Goal: Task Accomplishment & Management: Complete application form

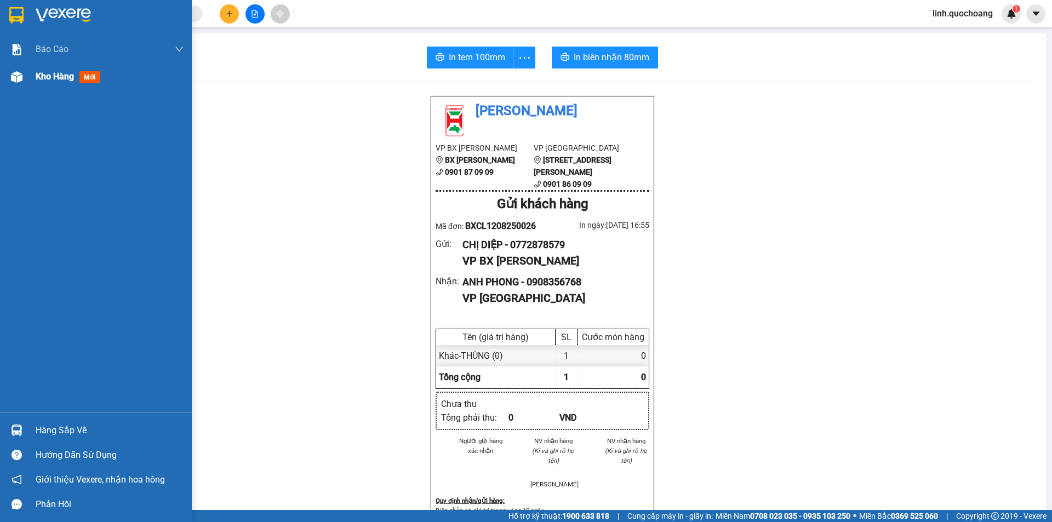
click at [42, 68] on div "Kho hàng mới" at bounding box center [110, 76] width 148 height 27
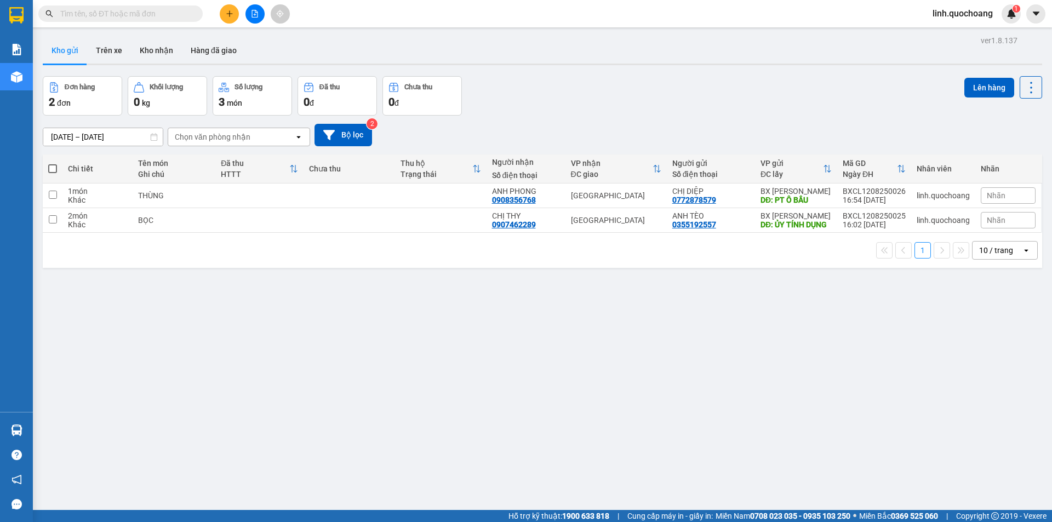
click at [435, 233] on td at bounding box center [440, 220] width 91 height 25
checkbox input "true"
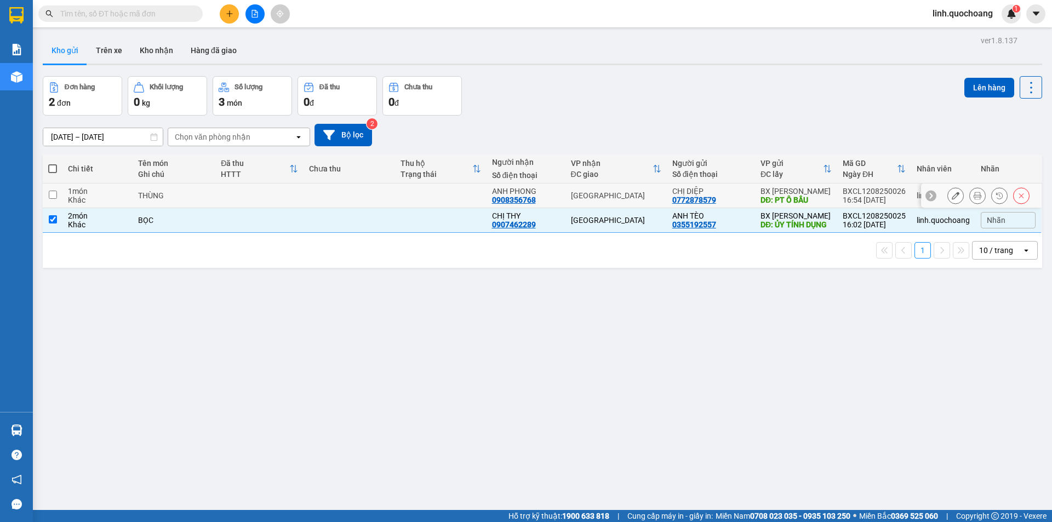
click at [434, 205] on td at bounding box center [440, 195] width 91 height 25
checkbox input "true"
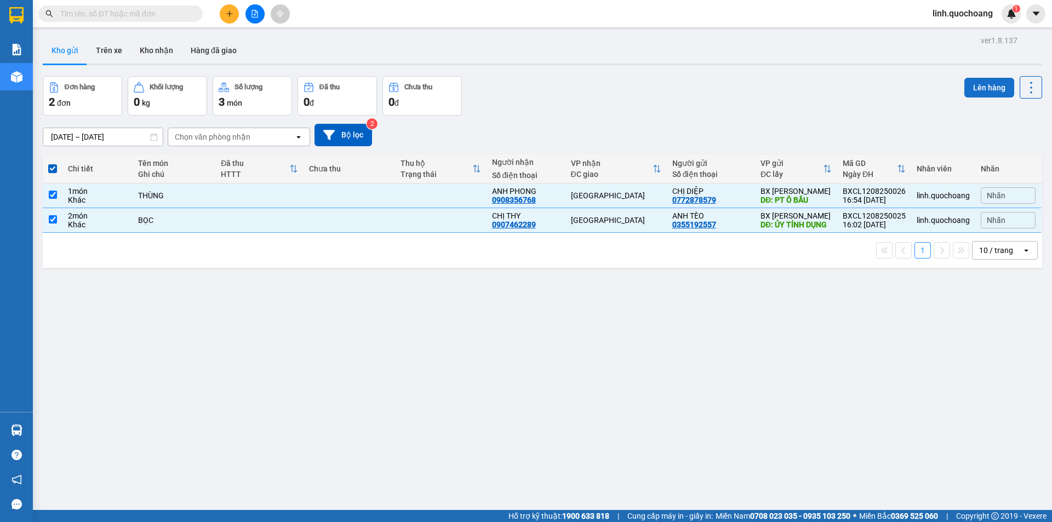
click at [985, 94] on button "Lên hàng" at bounding box center [989, 88] width 50 height 20
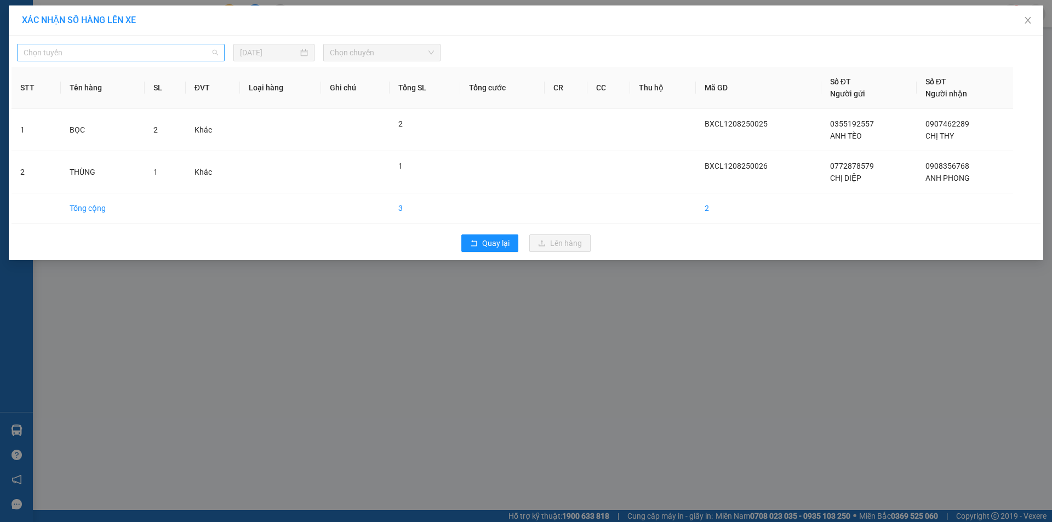
click at [211, 52] on span "Chọn tuyến" at bounding box center [121, 52] width 194 height 16
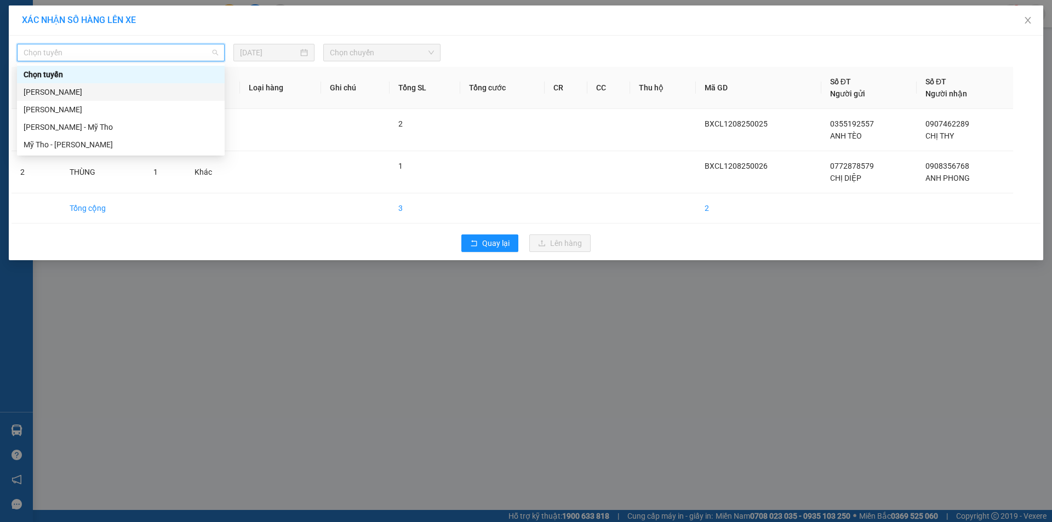
click at [196, 101] on div "[PERSON_NAME]" at bounding box center [121, 110] width 208 height 18
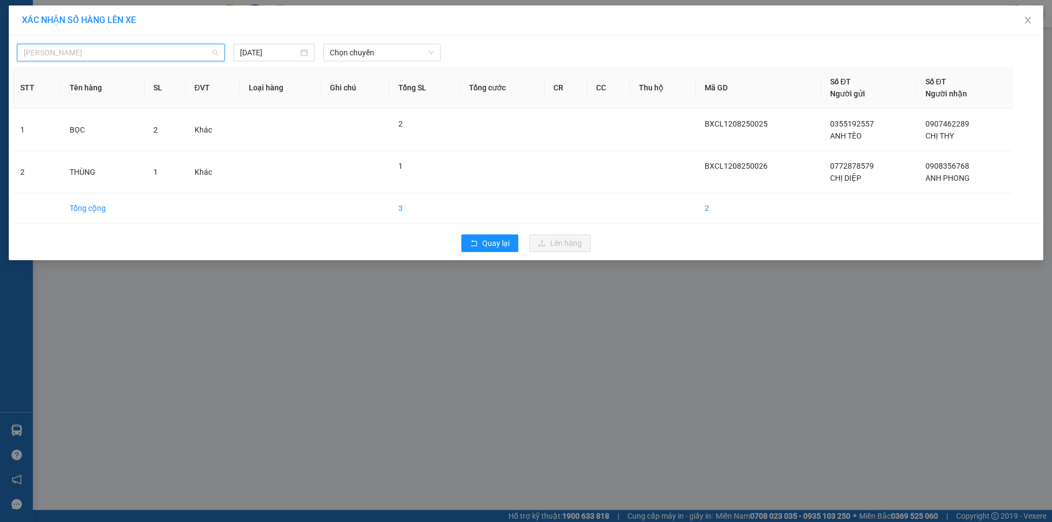
click at [175, 58] on span "[PERSON_NAME]" at bounding box center [121, 52] width 194 height 16
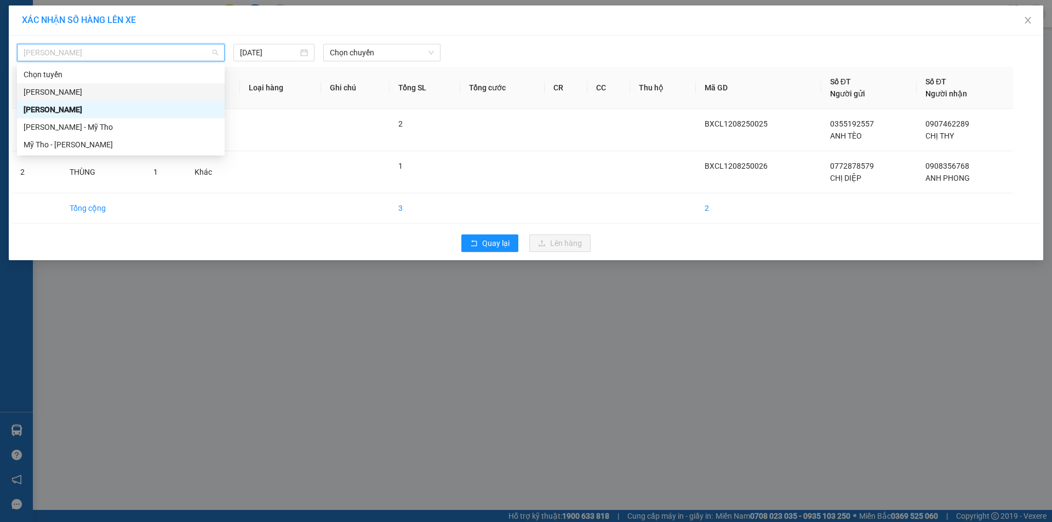
click at [161, 89] on div "[PERSON_NAME]" at bounding box center [121, 92] width 194 height 12
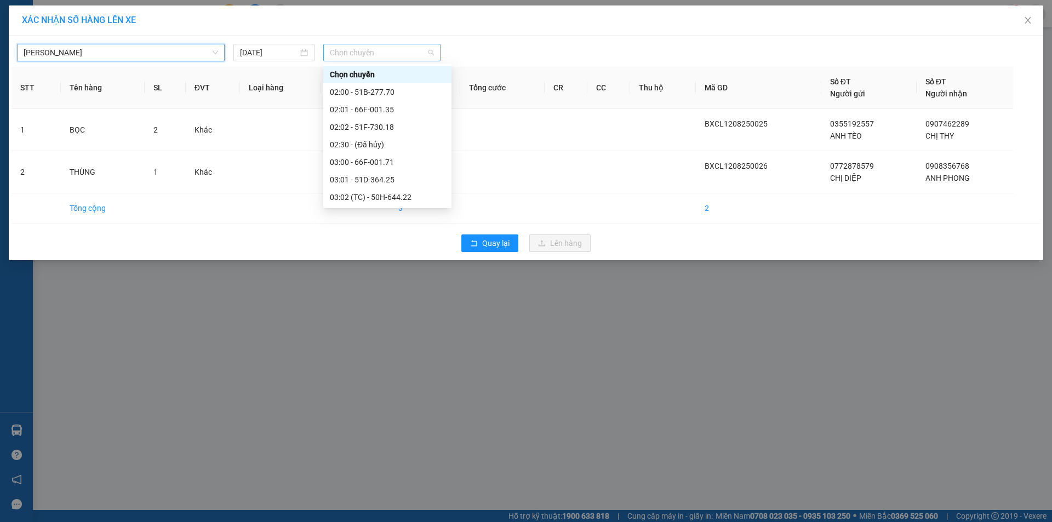
click at [334, 49] on span "Chọn chuyến" at bounding box center [382, 52] width 104 height 16
click at [357, 193] on div "19:00 (TC) - 50H-644.22" at bounding box center [387, 197] width 115 height 12
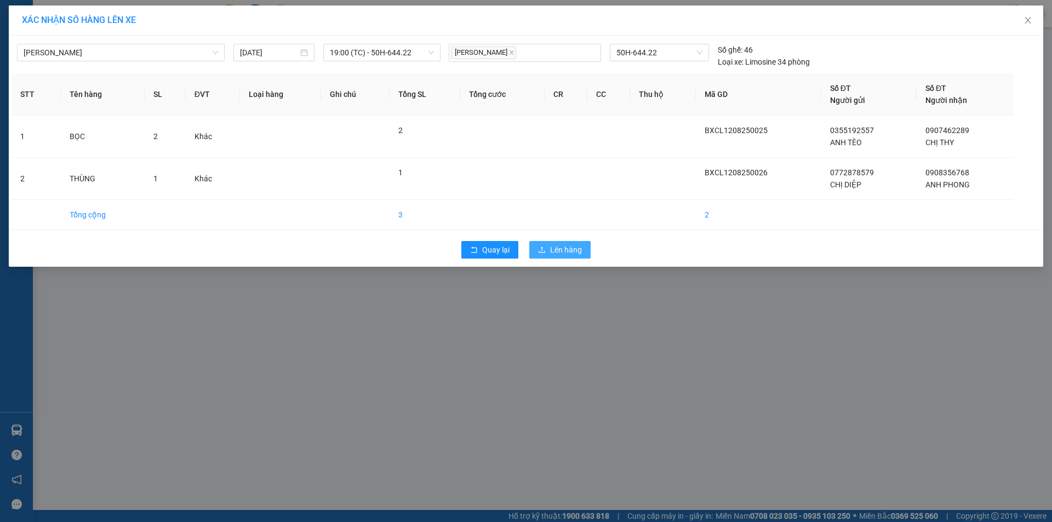
click at [553, 246] on span "Lên hàng" at bounding box center [566, 250] width 32 height 12
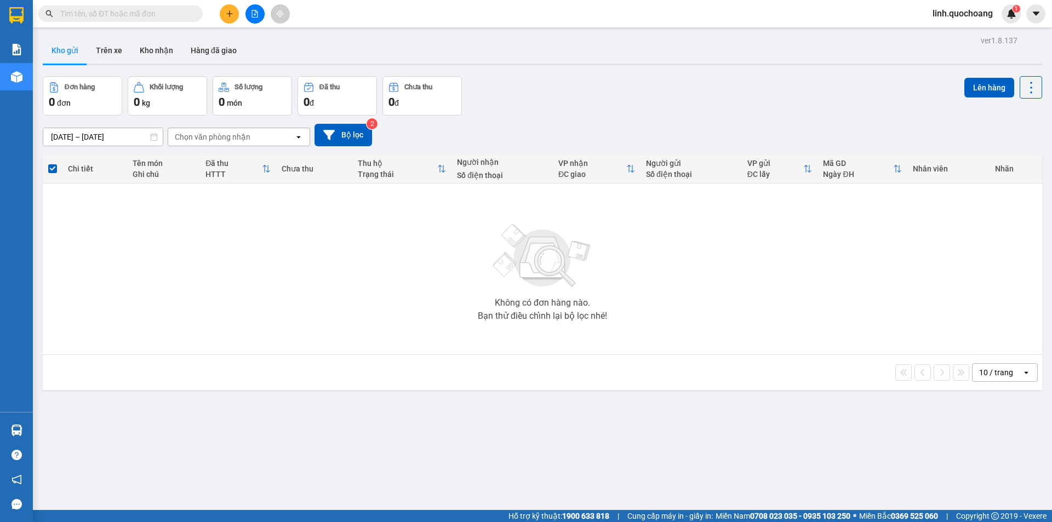
click at [230, 12] on icon "plus" at bounding box center [230, 14] width 8 height 8
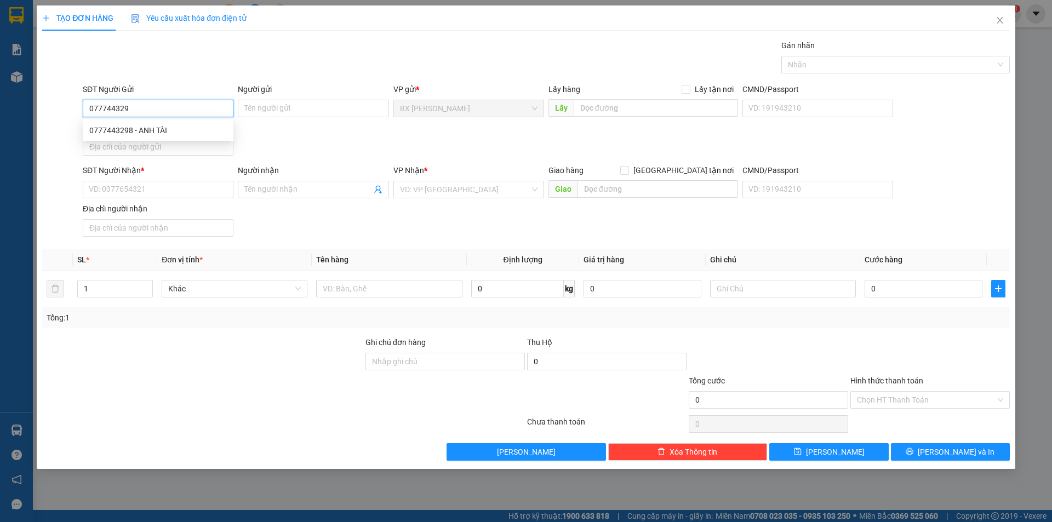
type input "0777443298"
click at [123, 127] on div "0777443298 - ANH TÀI" at bounding box center [157, 130] width 137 height 12
type input "ANH TÀI"
type input "0777443298"
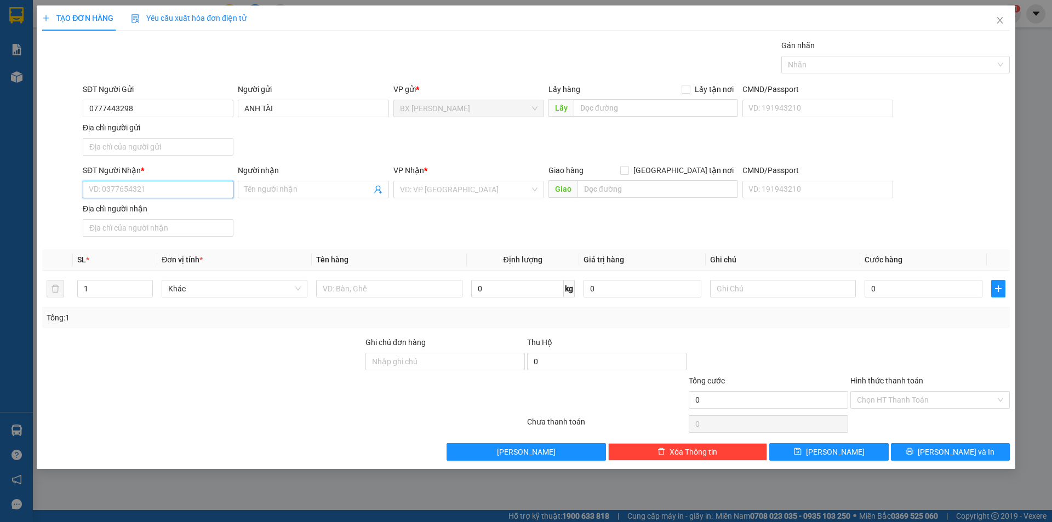
click at [139, 188] on input "SĐT Người Nhận *" at bounding box center [158, 190] width 151 height 18
click at [271, 191] on input "Người nhận" at bounding box center [307, 189] width 127 height 12
drag, startPoint x: 200, startPoint y: 185, endPoint x: 60, endPoint y: 192, distance: 140.4
click at [60, 192] on div "SĐT Người Nhận * 0961440682 0961440682 Người nhận Tên người nhận VP Nhận * VD: …" at bounding box center [526, 202] width 970 height 77
type input "096144068"
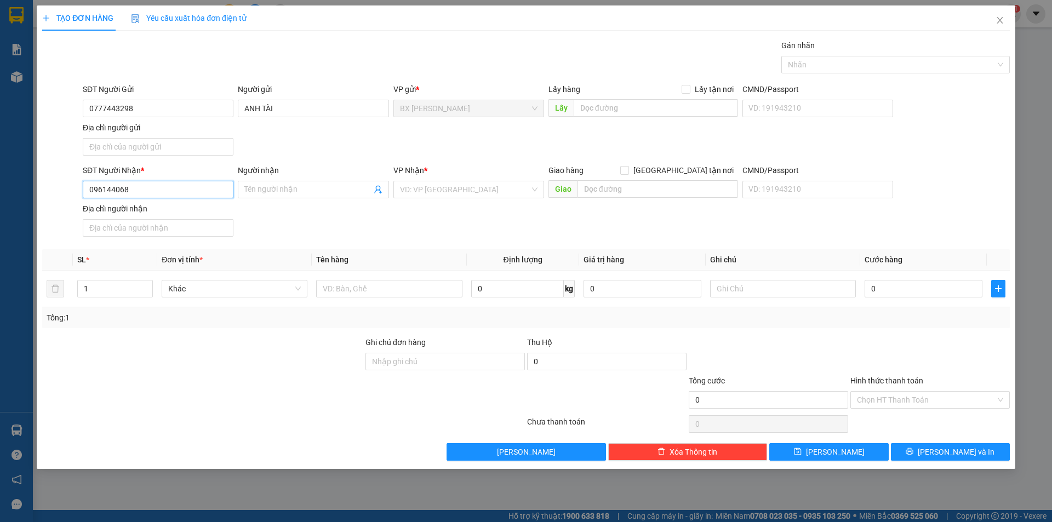
drag, startPoint x: 164, startPoint y: 189, endPoint x: 53, endPoint y: 193, distance: 110.7
click at [53, 193] on div "SĐT Người Nhận * 096144068 096144068 Người nhận Tên người nhận VP Nhận * VD: VP…" at bounding box center [526, 202] width 970 height 77
click at [199, 110] on input "0777443298" at bounding box center [158, 109] width 151 height 18
click at [170, 190] on input "SĐT Người Nhận *" at bounding box center [158, 190] width 151 height 18
drag, startPoint x: 278, startPoint y: 101, endPoint x: 283, endPoint y: 109, distance: 9.1
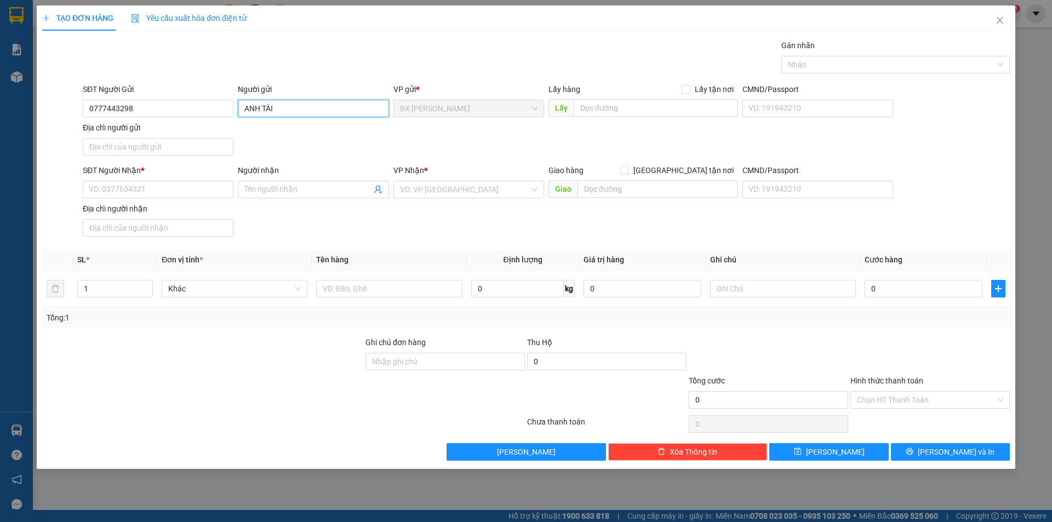
click at [280, 104] on input "ANH TÀI" at bounding box center [313, 109] width 151 height 18
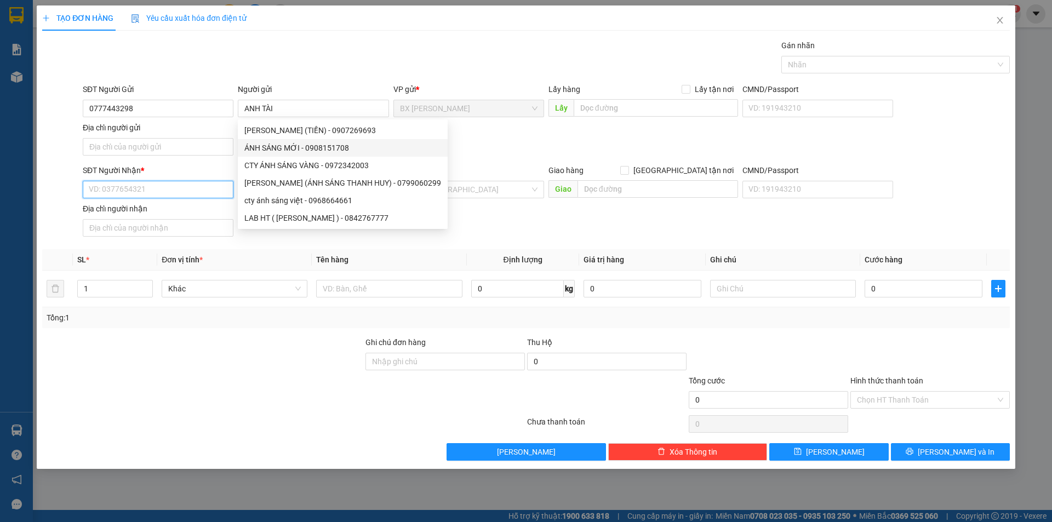
click at [120, 185] on input "SĐT Người Nhận *" at bounding box center [158, 190] width 151 height 18
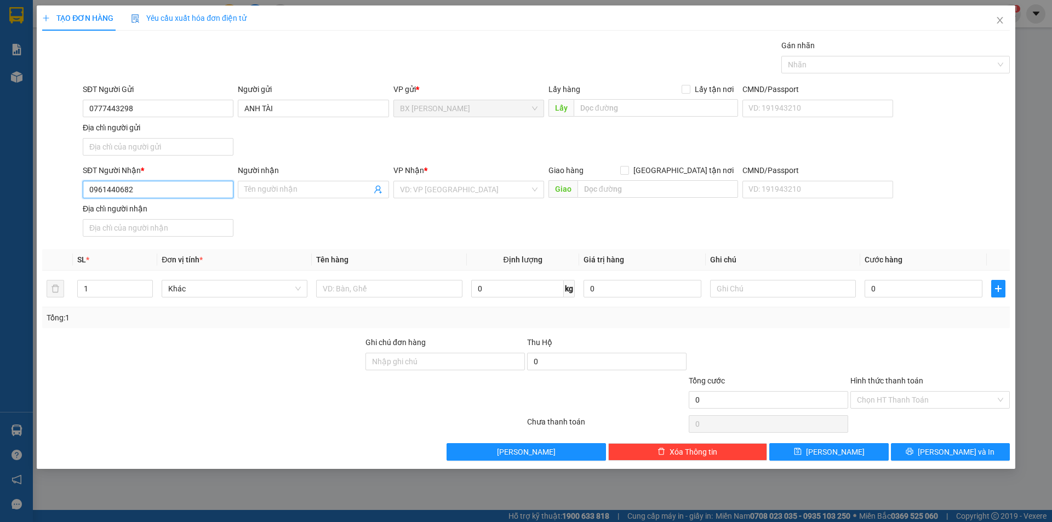
type input "0961440682"
click at [265, 197] on div "Người nhận Tên người nhận" at bounding box center [313, 183] width 151 height 38
click at [266, 190] on input "Người nhận" at bounding box center [307, 189] width 127 height 12
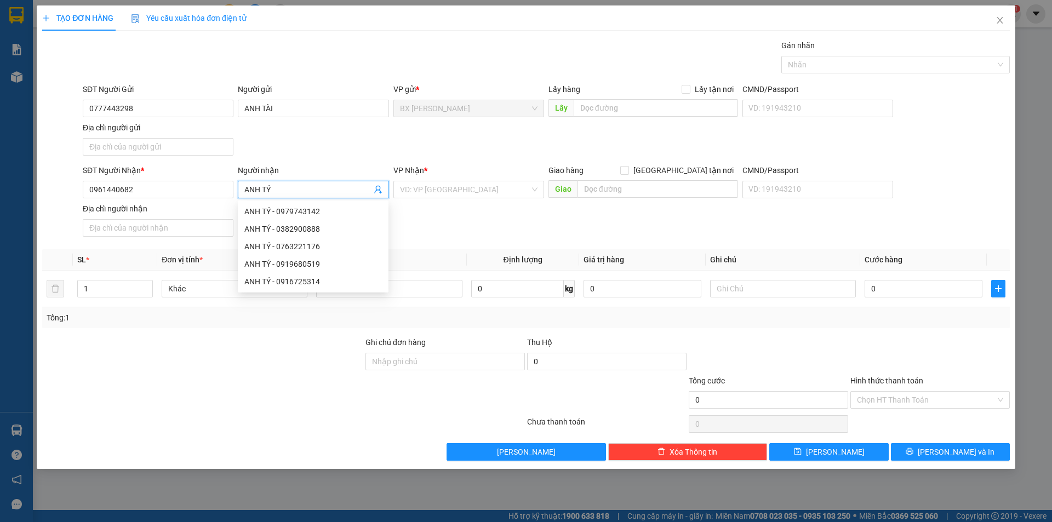
type input "ANH TÝ"
click at [500, 197] on div "VP Nhận * VD: VP [GEOGRAPHIC_DATA]" at bounding box center [468, 183] width 151 height 38
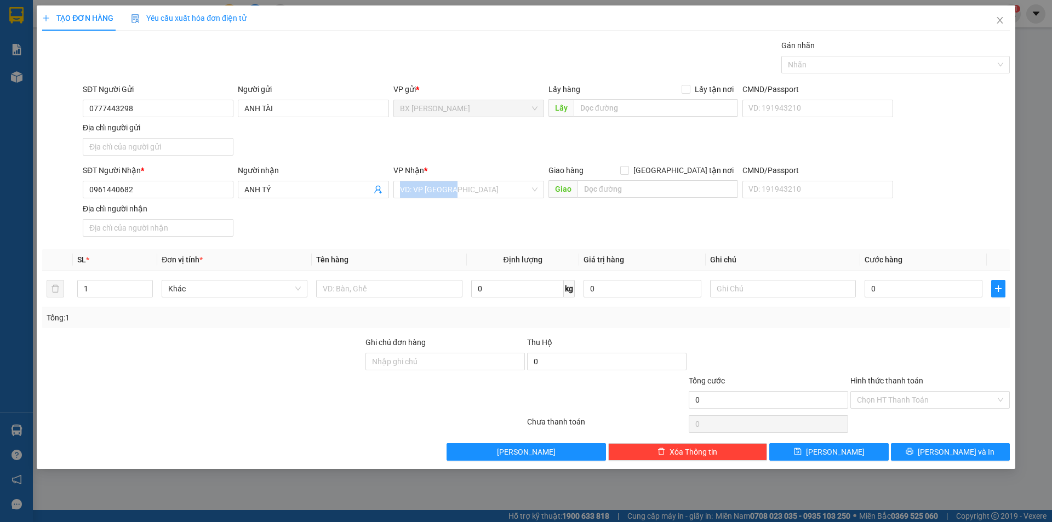
drag, startPoint x: 500, startPoint y: 195, endPoint x: 502, endPoint y: 207, distance: 12.4
click at [500, 196] on input "search" at bounding box center [465, 189] width 130 height 16
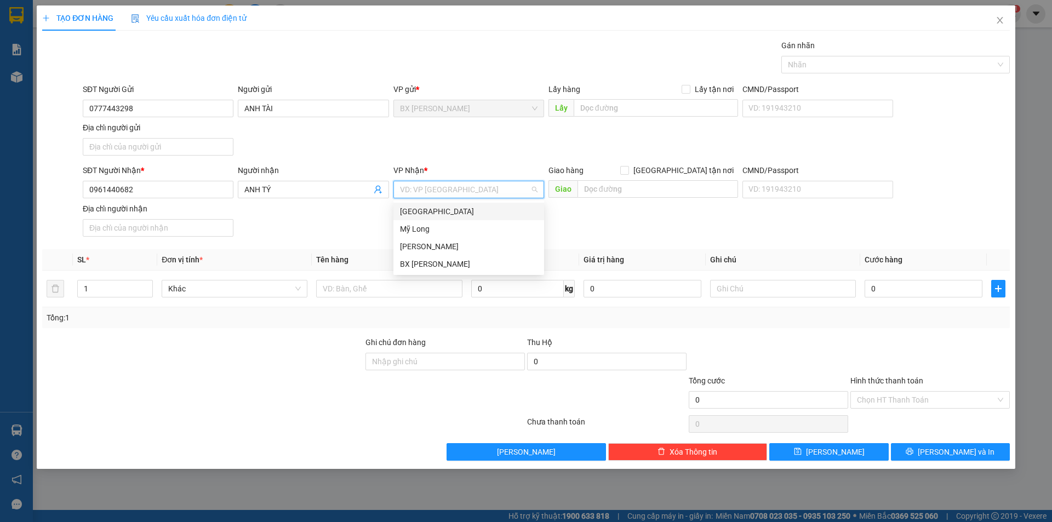
click at [509, 205] on div "[GEOGRAPHIC_DATA]" at bounding box center [468, 211] width 137 height 12
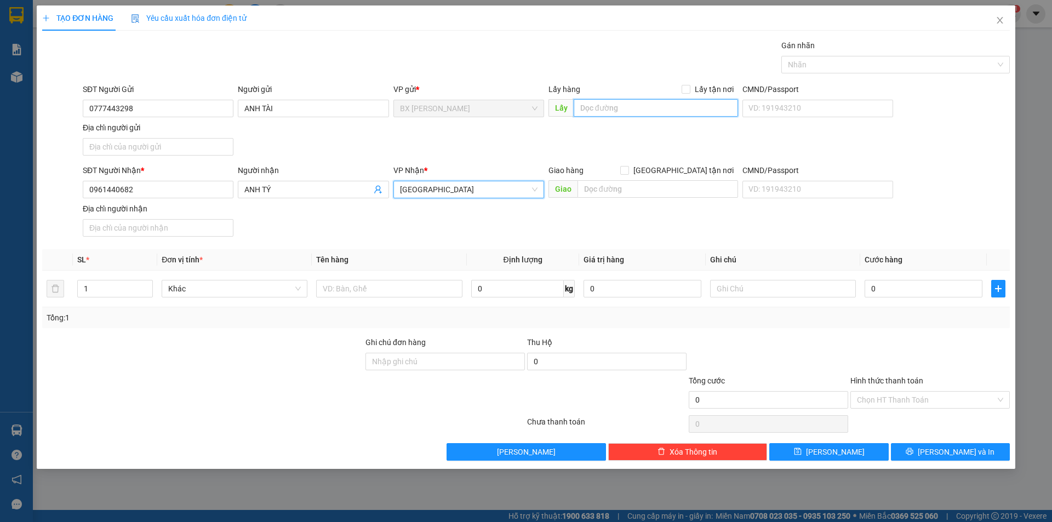
click at [626, 103] on input "text" at bounding box center [655, 108] width 164 height 18
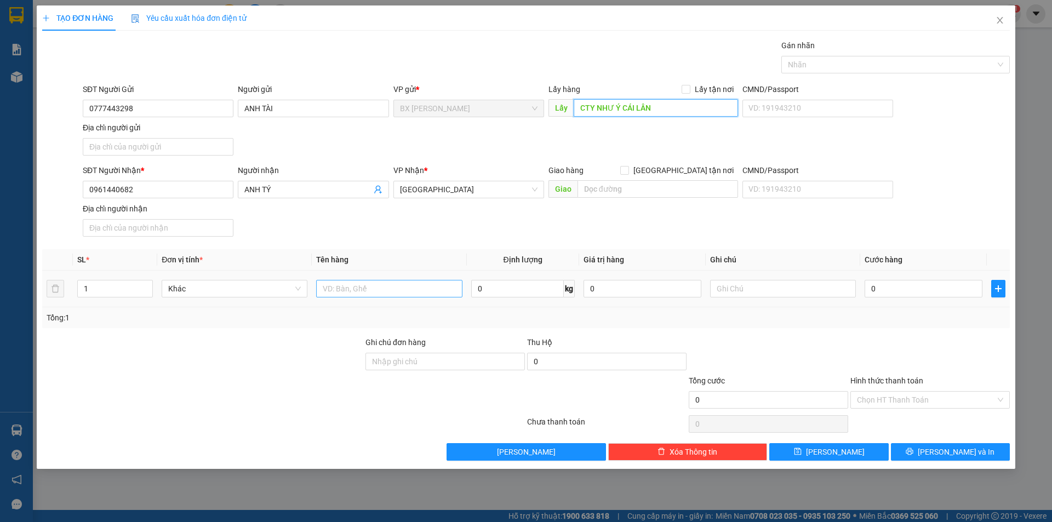
type input "CTY NHƯ Ý CÁI LÂN"
drag, startPoint x: 362, startPoint y: 280, endPoint x: 359, endPoint y: 290, distance: 10.2
click at [363, 280] on input "text" at bounding box center [389, 289] width 146 height 18
click at [359, 290] on input "text" at bounding box center [389, 289] width 146 height 18
type input "CON GÀ"
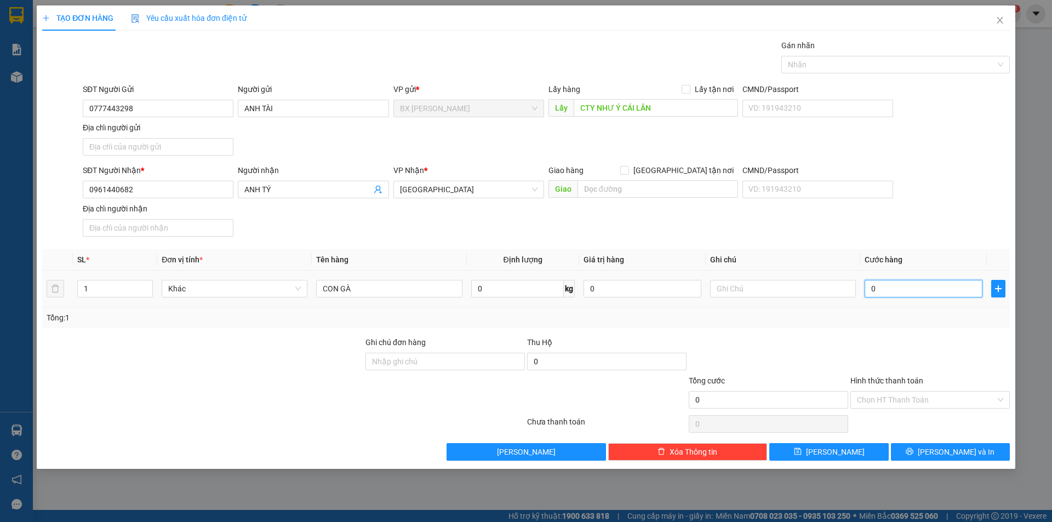
click at [902, 293] on input "0" at bounding box center [923, 289] width 118 height 18
type input "1"
type input "10"
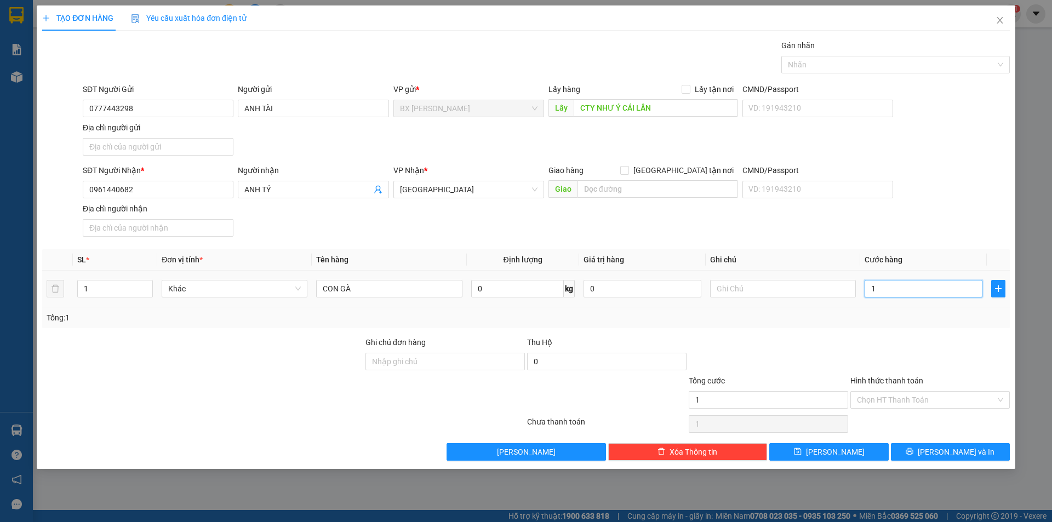
type input "10"
type input "100"
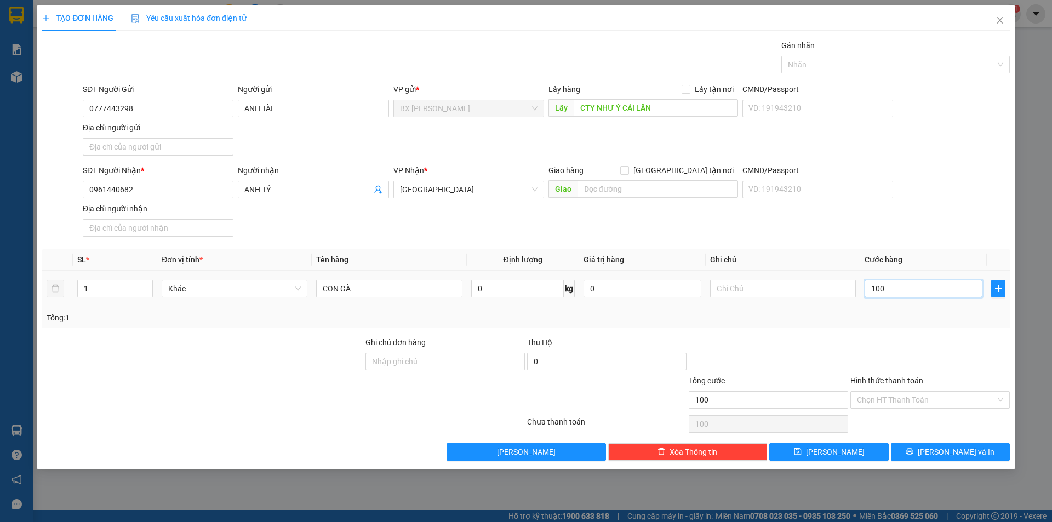
type input "1.000"
type input "10.000"
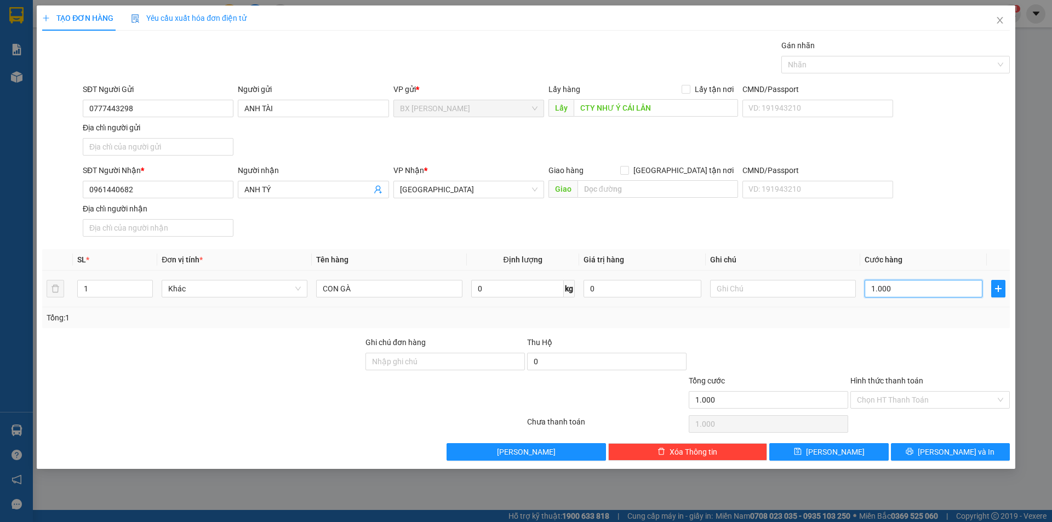
type input "10.000"
type input "100.000"
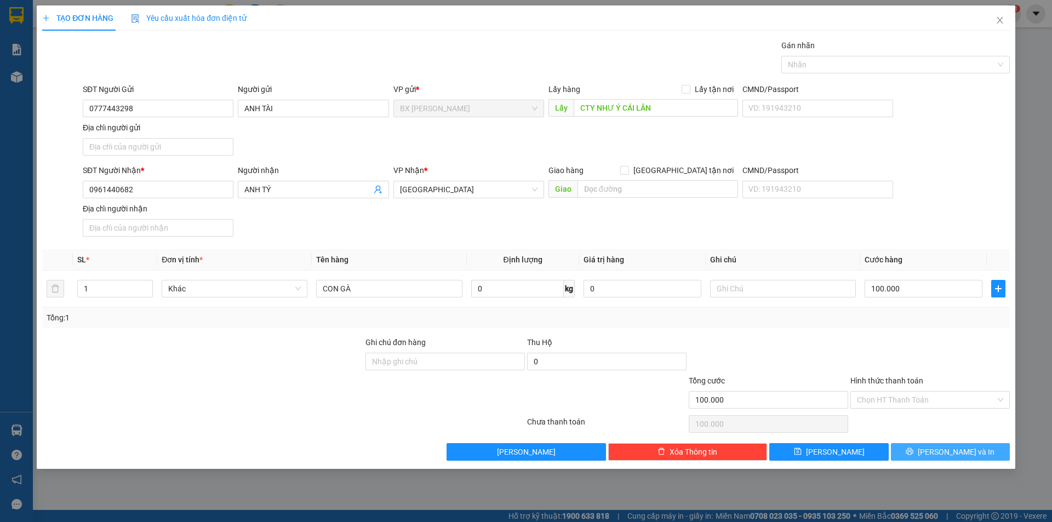
click at [928, 446] on button "[PERSON_NAME] và In" at bounding box center [950, 452] width 119 height 18
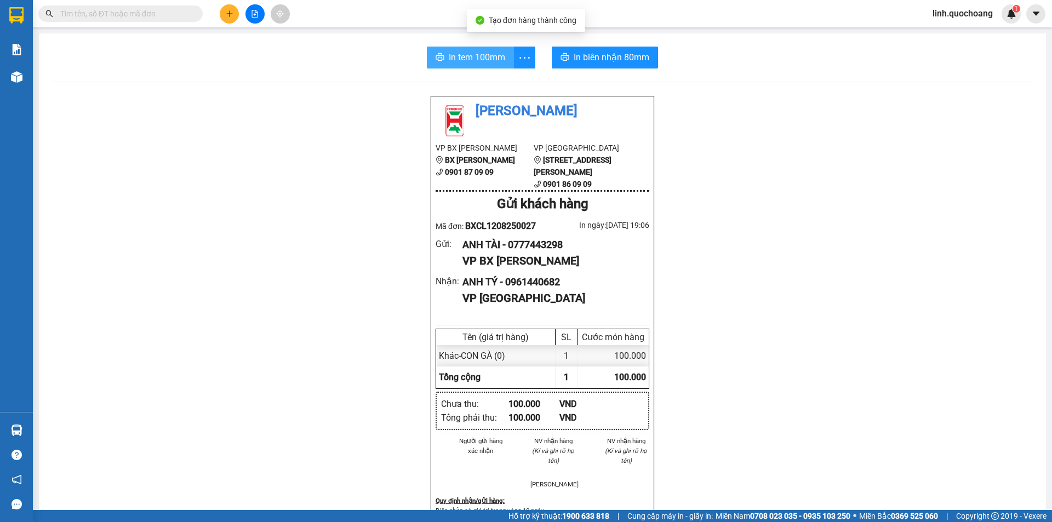
click at [473, 63] on span "In tem 100mm" at bounding box center [477, 57] width 56 height 14
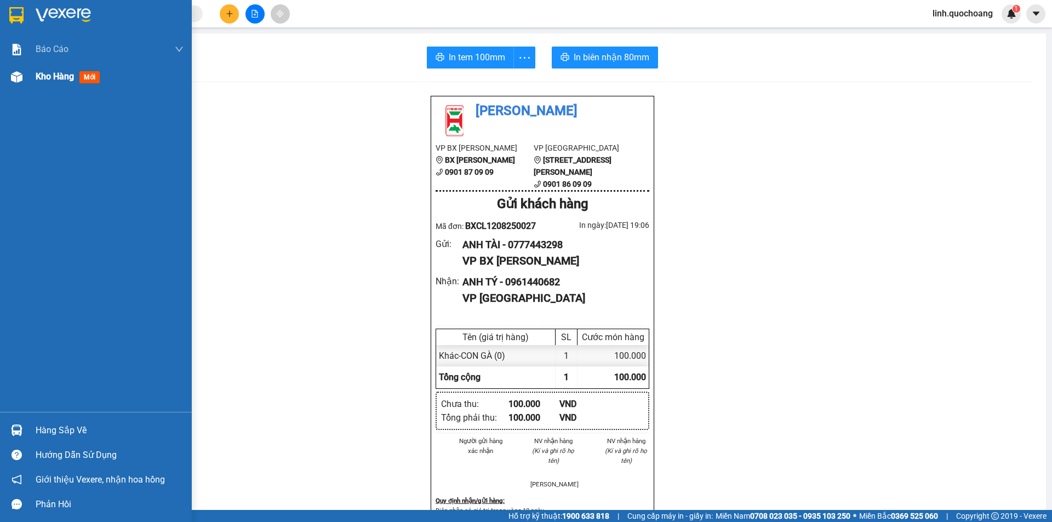
click at [56, 74] on span "Kho hàng" at bounding box center [55, 76] width 38 height 10
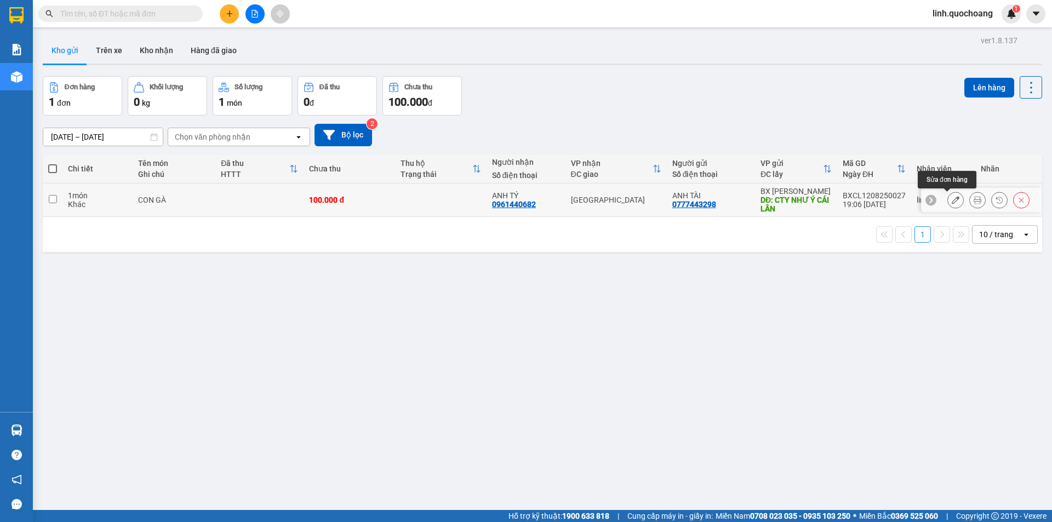
click at [951, 199] on icon at bounding box center [955, 200] width 8 height 8
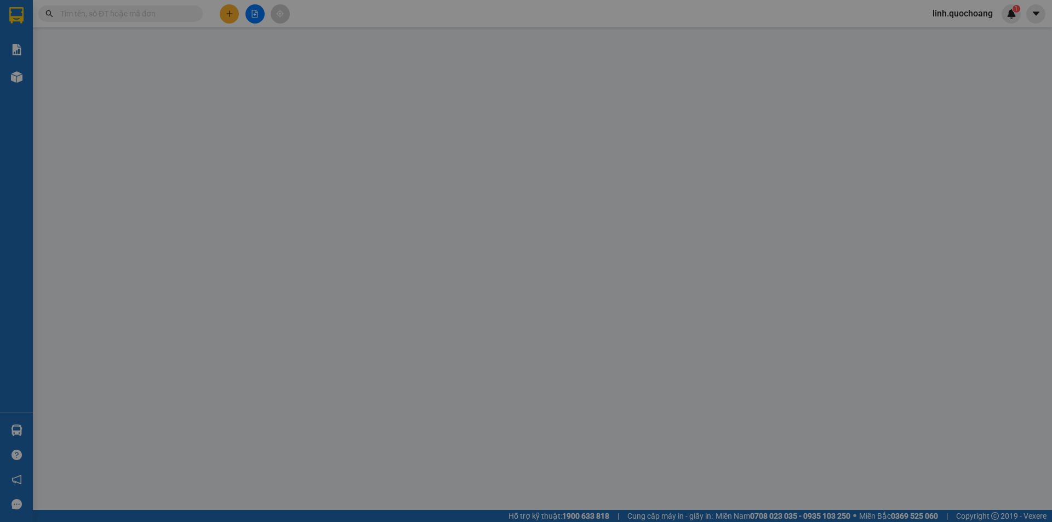
type input "0777443298"
type input "ANH TÀI"
type input "CTY NHƯ Ý CÁI LÂN"
type input "0961440682"
type input "ANH TÝ"
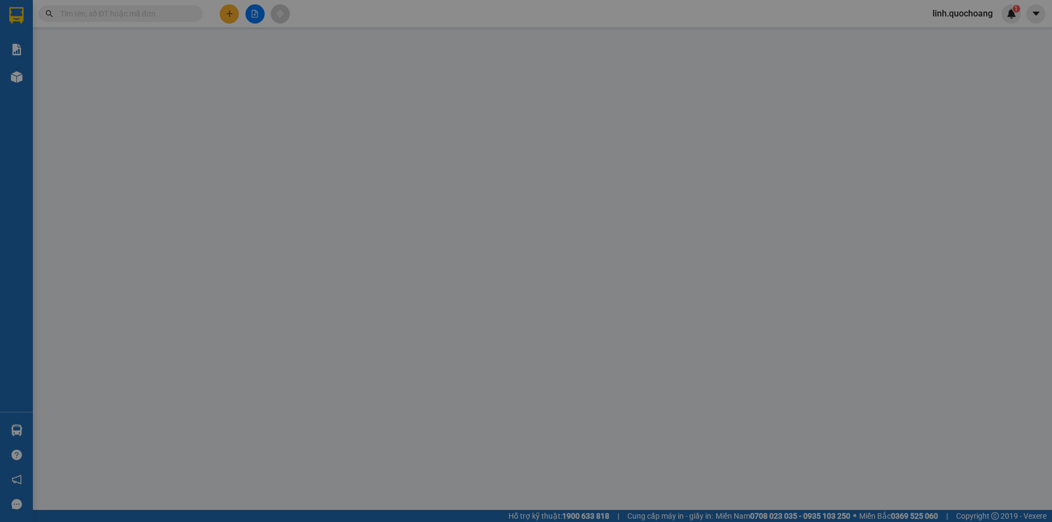
type input "100.000"
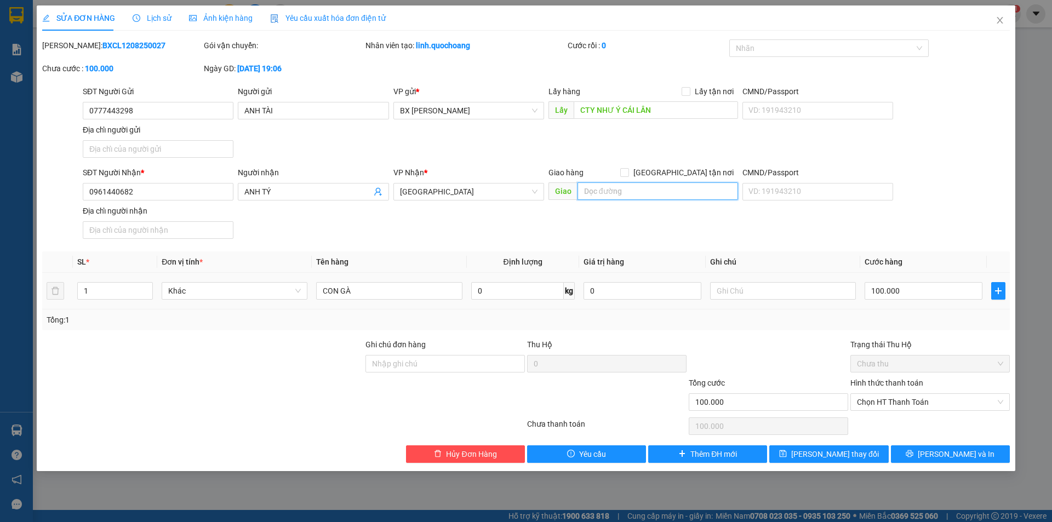
click at [604, 186] on input "text" at bounding box center [657, 191] width 160 height 18
type input "BXMT"
click at [913, 456] on icon "printer" at bounding box center [909, 453] width 7 height 7
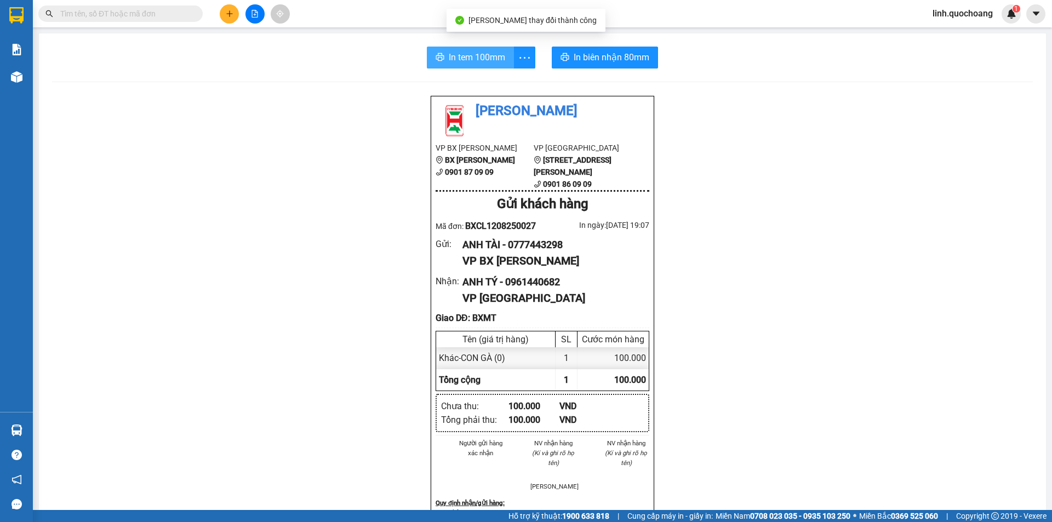
click at [488, 54] on span "In tem 100mm" at bounding box center [477, 57] width 56 height 14
click at [484, 61] on span "In tem 100mm" at bounding box center [477, 57] width 56 height 14
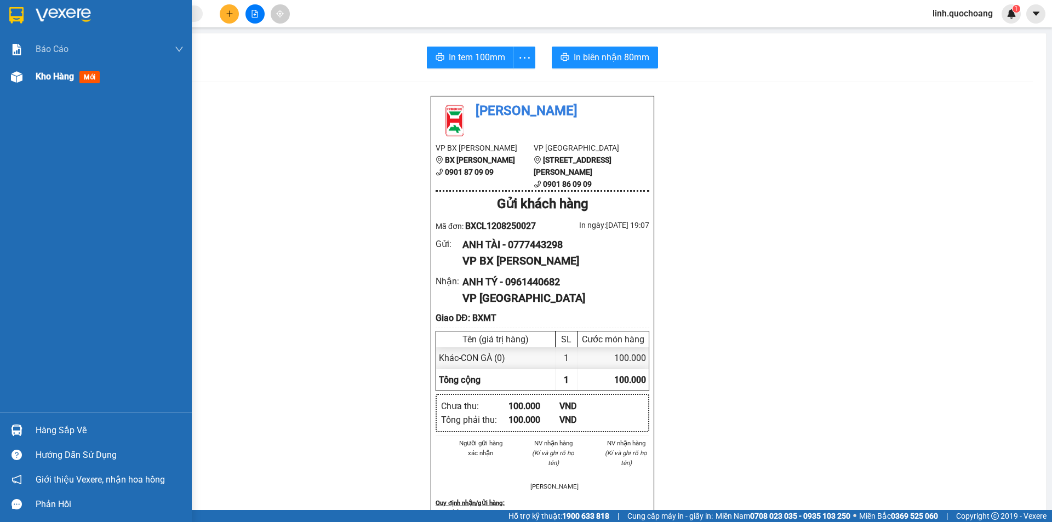
click at [43, 70] on div "Kho hàng mới" at bounding box center [70, 77] width 68 height 14
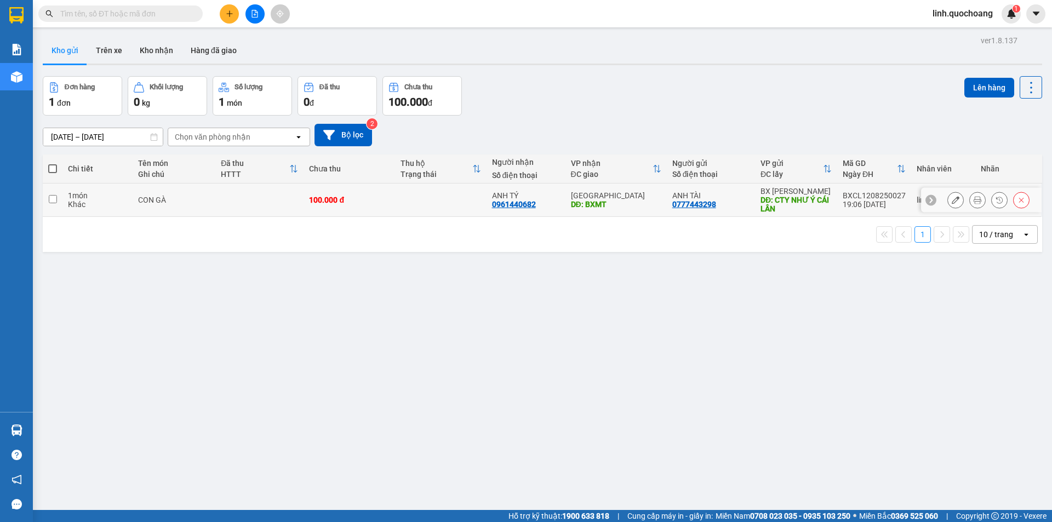
click at [414, 196] on td at bounding box center [440, 199] width 91 height 33
checkbox input "true"
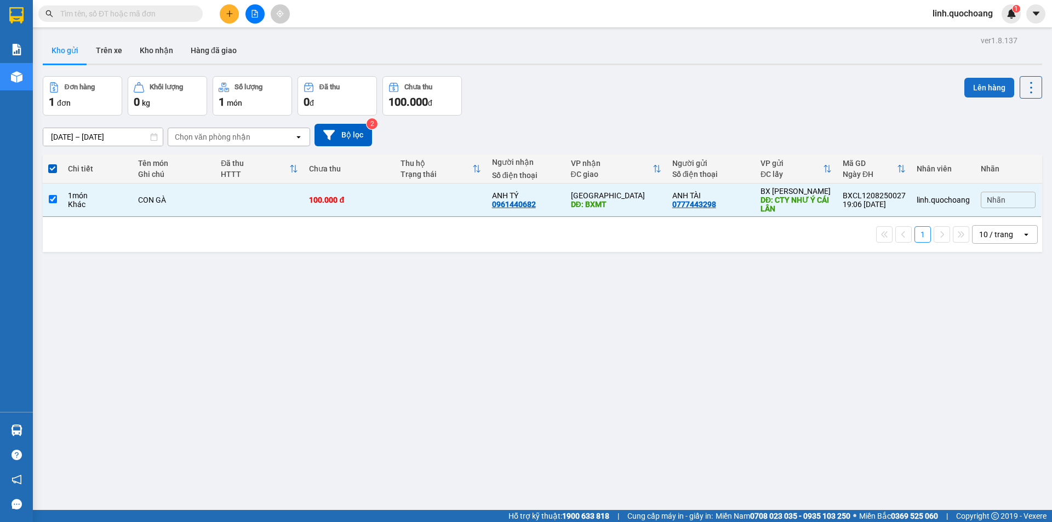
click at [967, 87] on button "Lên hàng" at bounding box center [989, 88] width 50 height 20
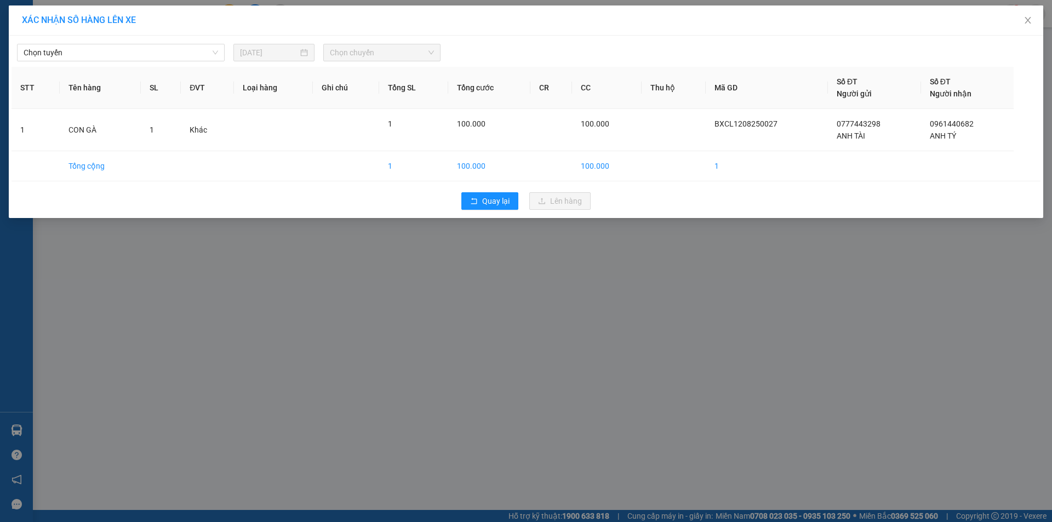
drag, startPoint x: 213, startPoint y: 51, endPoint x: 212, endPoint y: 61, distance: 10.4
click at [212, 51] on span "Chọn tuyến" at bounding box center [121, 52] width 194 height 16
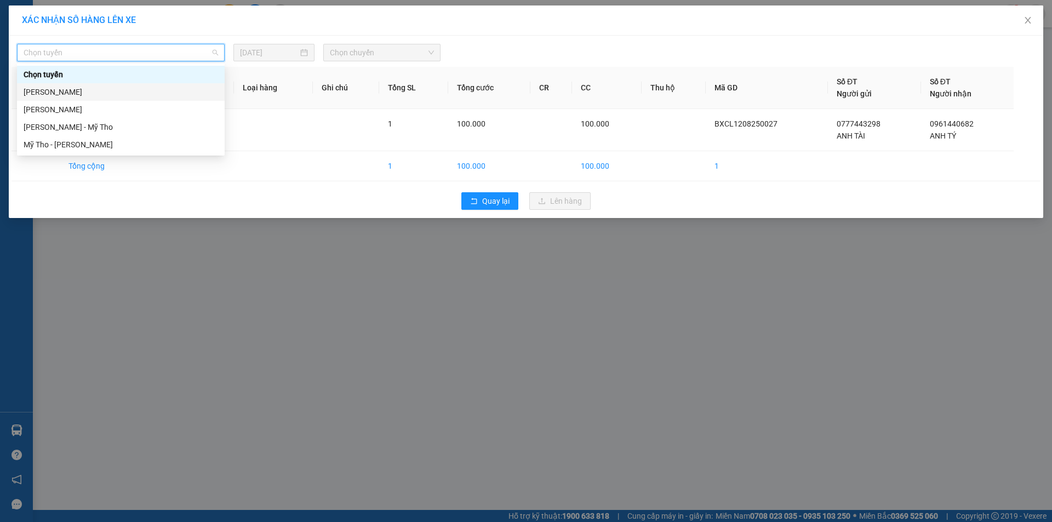
click at [203, 84] on div "[PERSON_NAME]" at bounding box center [121, 92] width 208 height 18
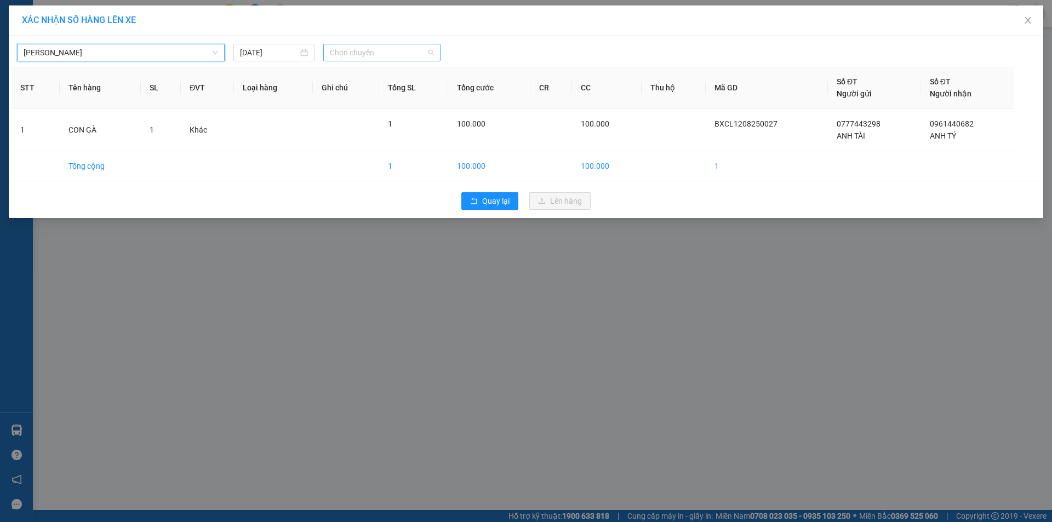
click at [377, 49] on span "Chọn chuyến" at bounding box center [382, 52] width 104 height 16
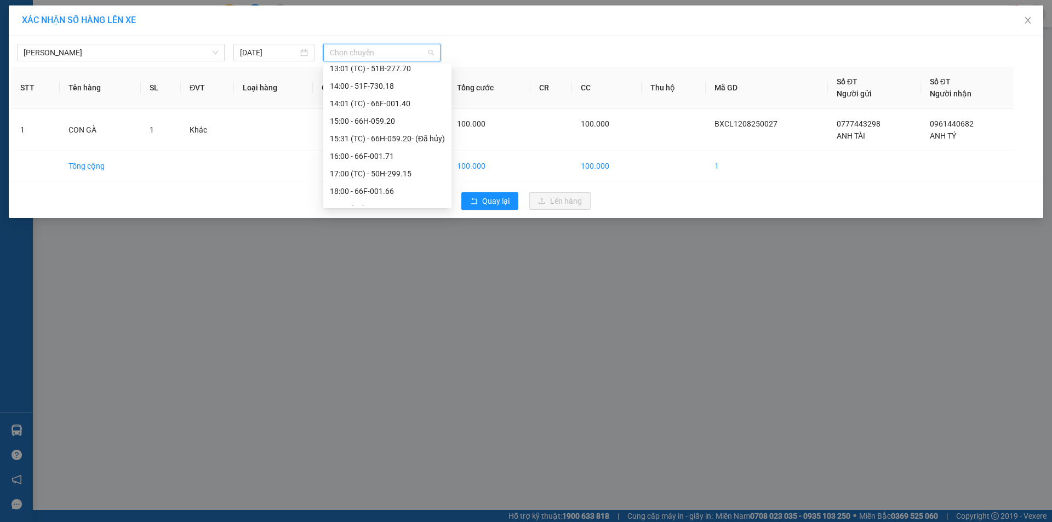
scroll to position [368, 0]
click at [334, 197] on div "19:00 (TC) - 50H-644.22" at bounding box center [387, 197] width 115 height 12
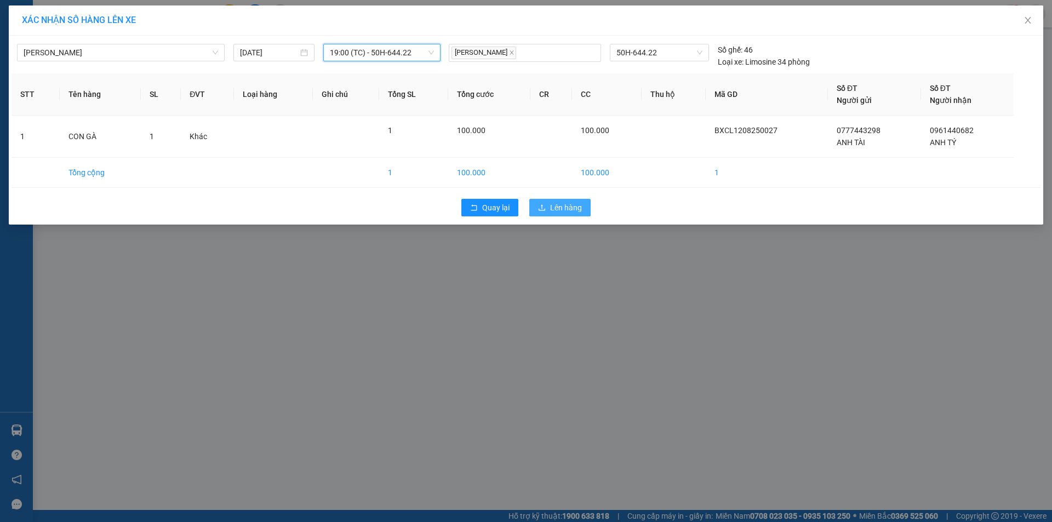
click at [577, 204] on span "Lên hàng" at bounding box center [566, 208] width 32 height 12
